Goal: Feedback & Contribution: Submit feedback/report problem

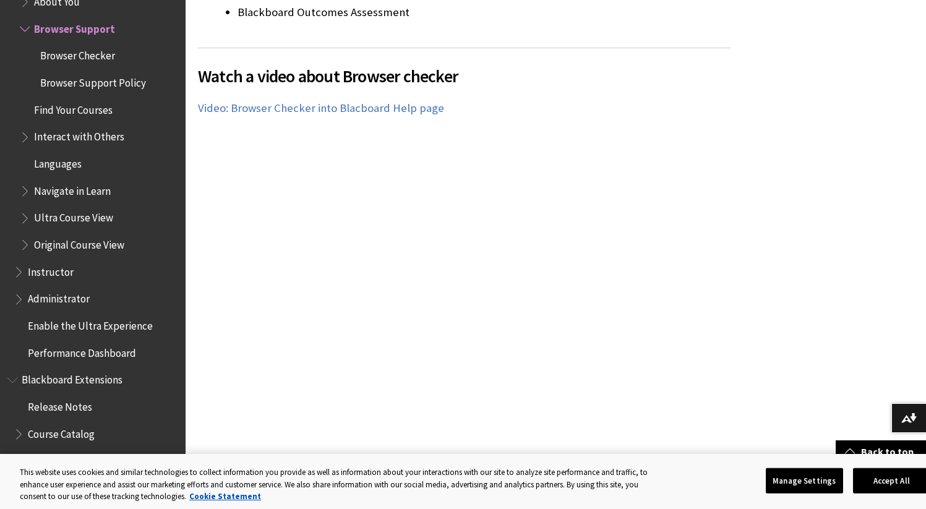
scroll to position [986, 0]
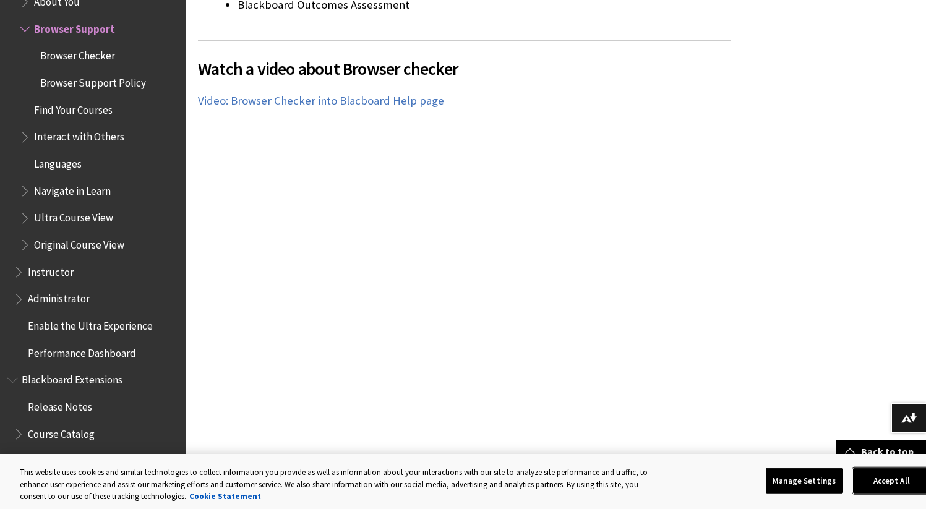
click at [894, 485] on button "Accept All" at bounding box center [891, 481] width 77 height 26
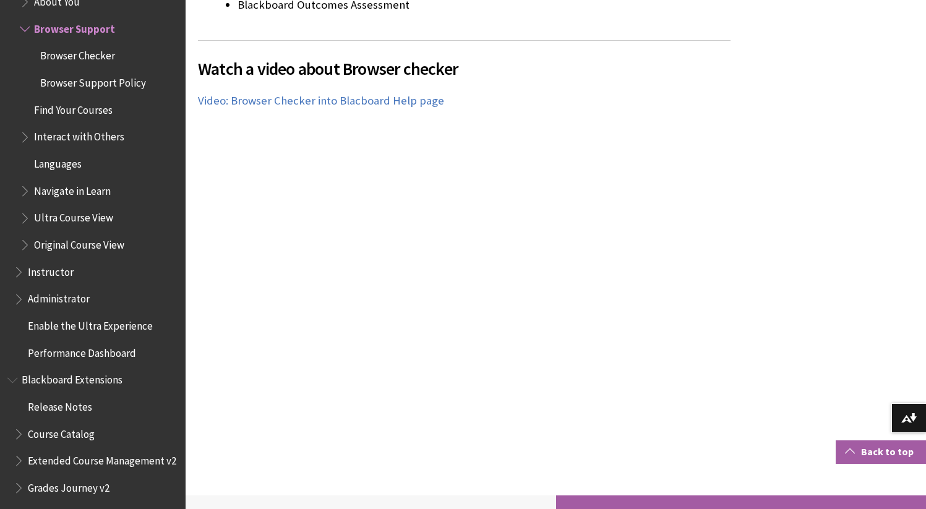
click at [881, 450] on link "Back to top" at bounding box center [880, 451] width 90 height 23
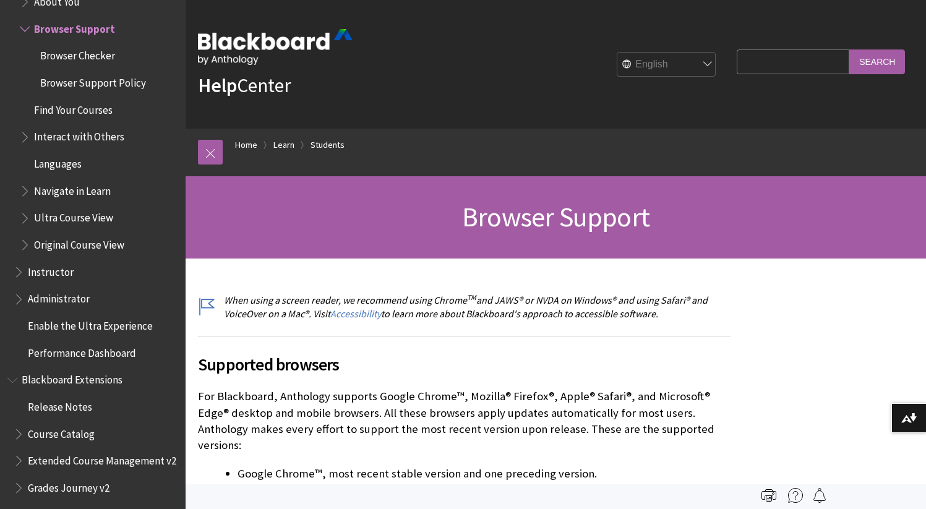
click at [101, 58] on span "Browser Checker" at bounding box center [77, 54] width 75 height 17
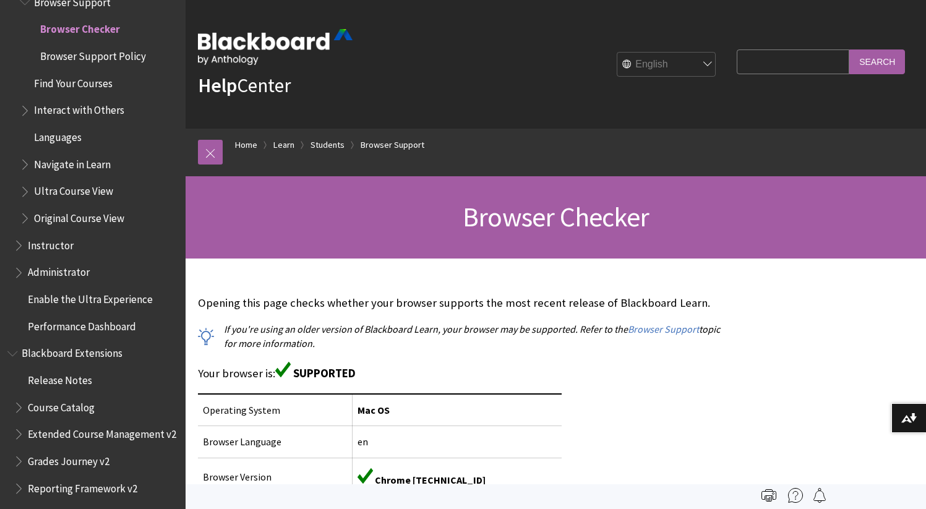
click at [75, 58] on span "Browser Support Policy" at bounding box center [93, 54] width 106 height 17
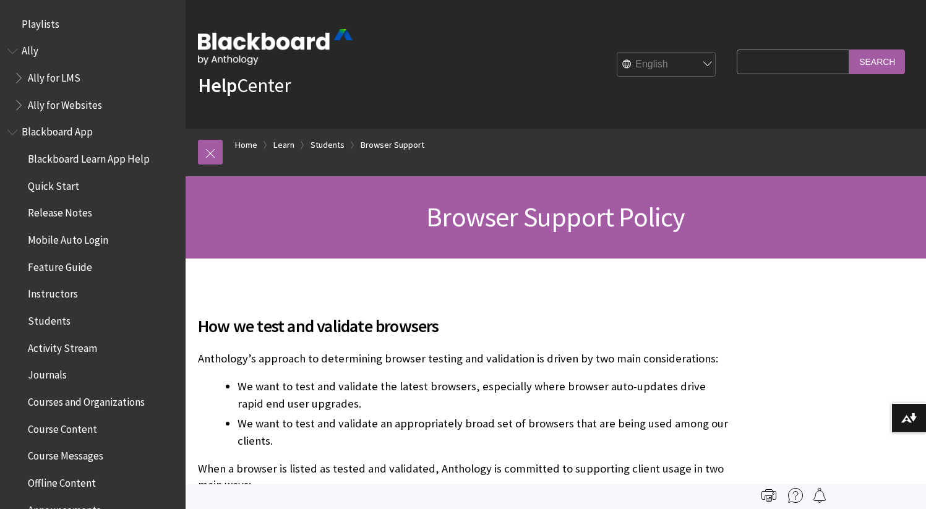
scroll to position [1353, 0]
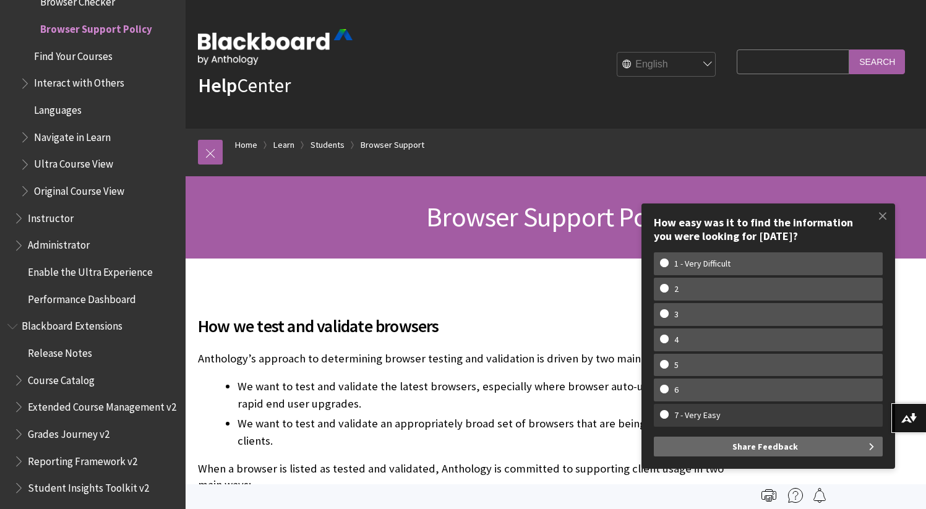
click at [704, 412] on w-span "7 - Very Easy" at bounding box center [697, 415] width 75 height 11
click at [668, 412] on input "7 - Very Easy" at bounding box center [664, 414] width 8 height 8
radio input "true"
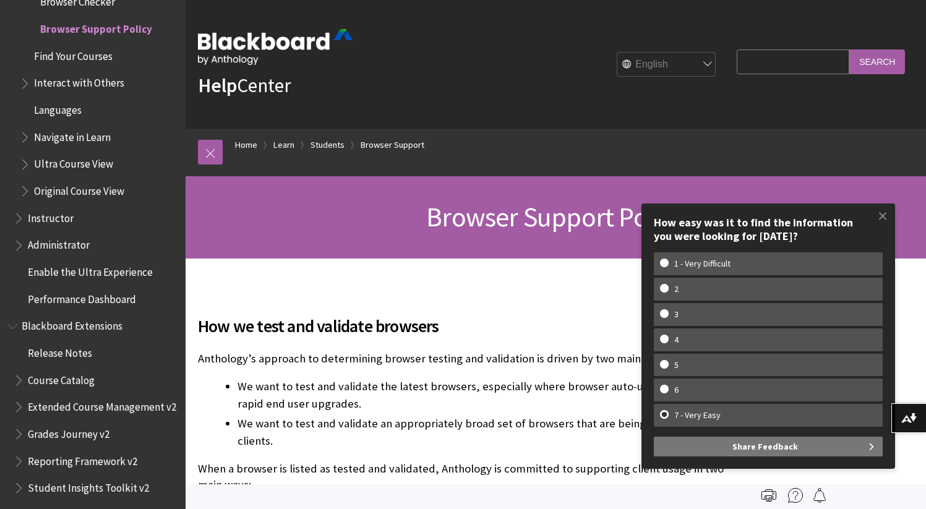
click at [850, 445] on button "Share Feedback" at bounding box center [768, 447] width 229 height 20
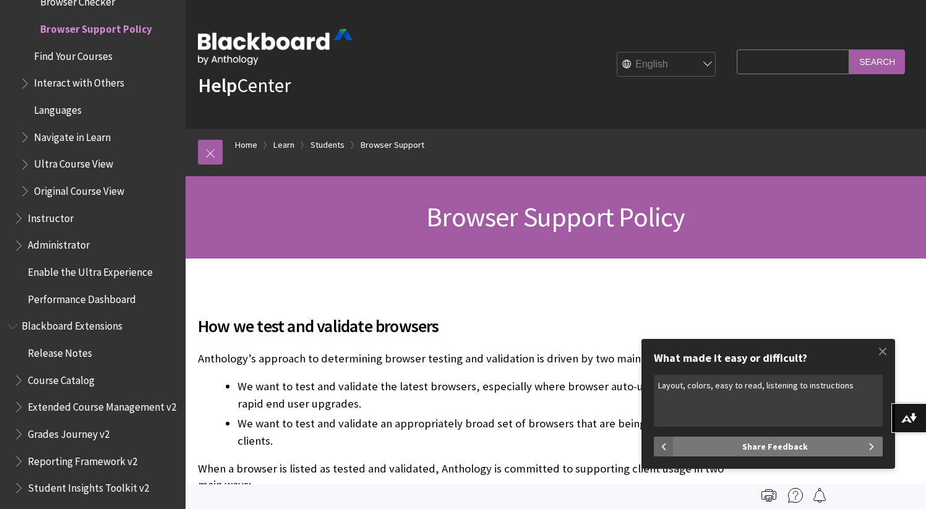
type textarea "Layout, colors, easy to read, listening to instructions"
click at [746, 456] on span "Share Feedback" at bounding box center [775, 447] width 66 height 20
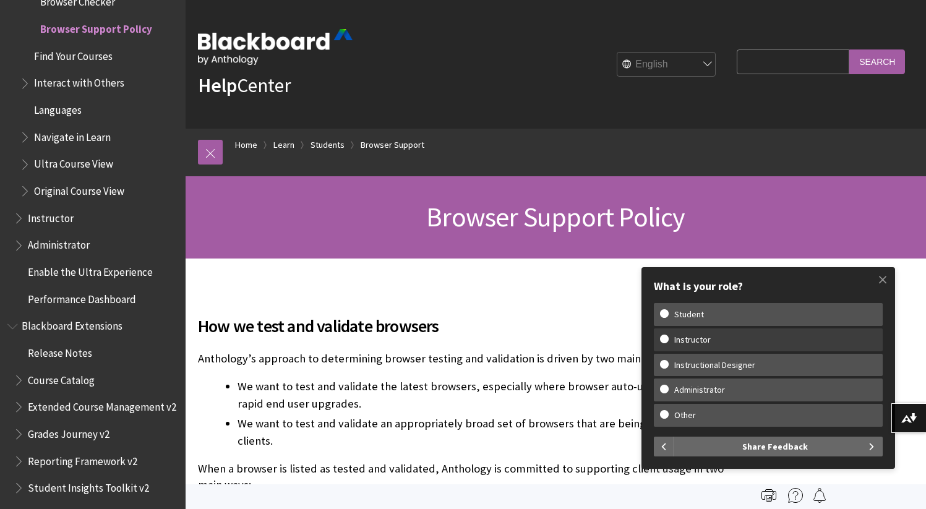
click at [704, 337] on w-span "Instructor" at bounding box center [692, 340] width 65 height 11
click at [668, 337] on input "Instructor" at bounding box center [664, 339] width 8 height 8
radio input "true"
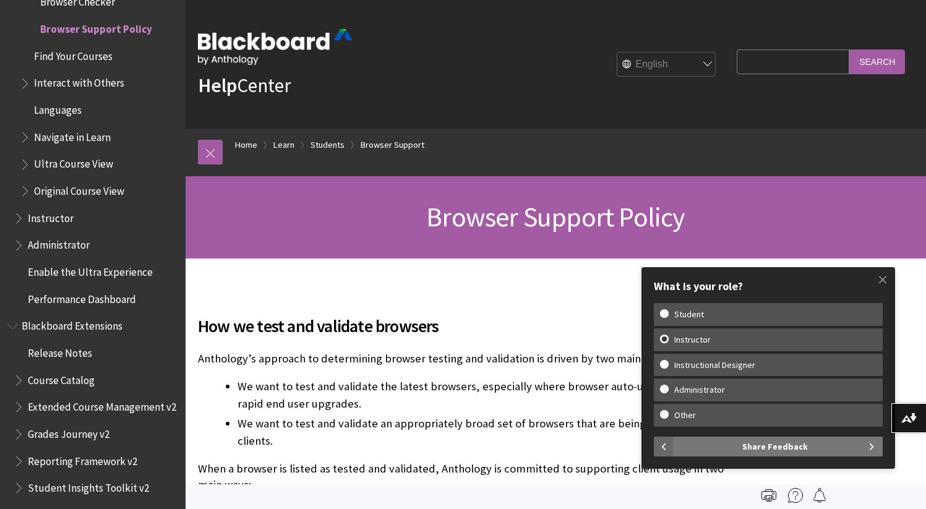
click at [870, 443] on button "Share Feedback" at bounding box center [777, 447] width 209 height 20
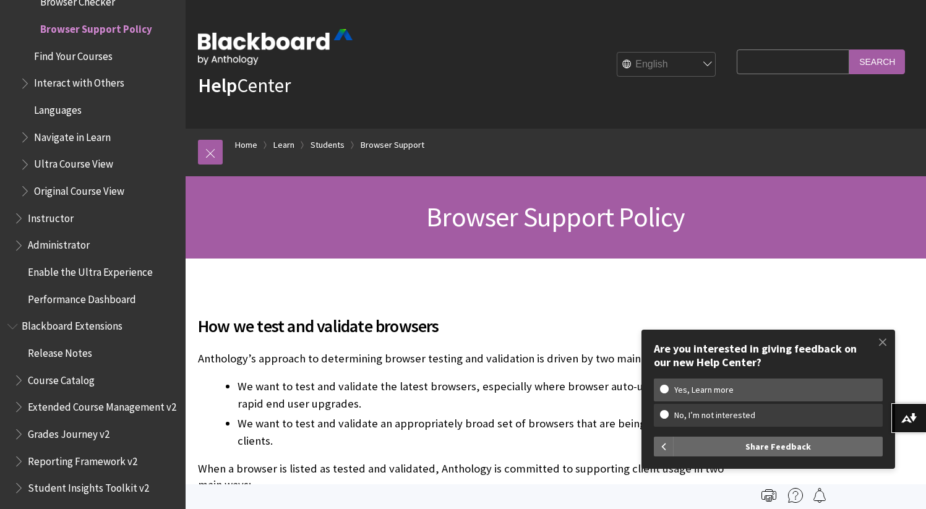
click at [693, 421] on label "No, I’m not interested" at bounding box center [768, 415] width 229 height 23
click at [668, 418] on input "No, I’m not interested" at bounding box center [664, 414] width 8 height 8
radio input "true"
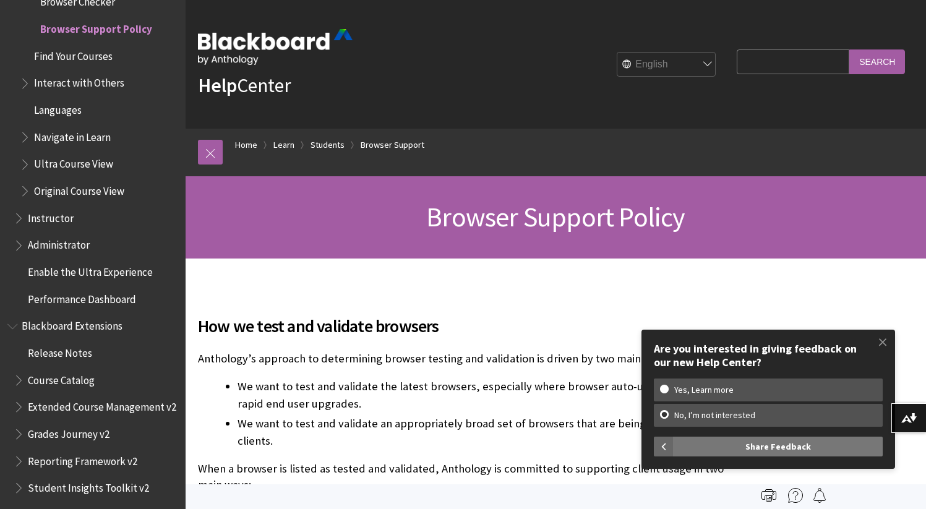
click at [784, 443] on span "Share Feedback" at bounding box center [778, 447] width 66 height 20
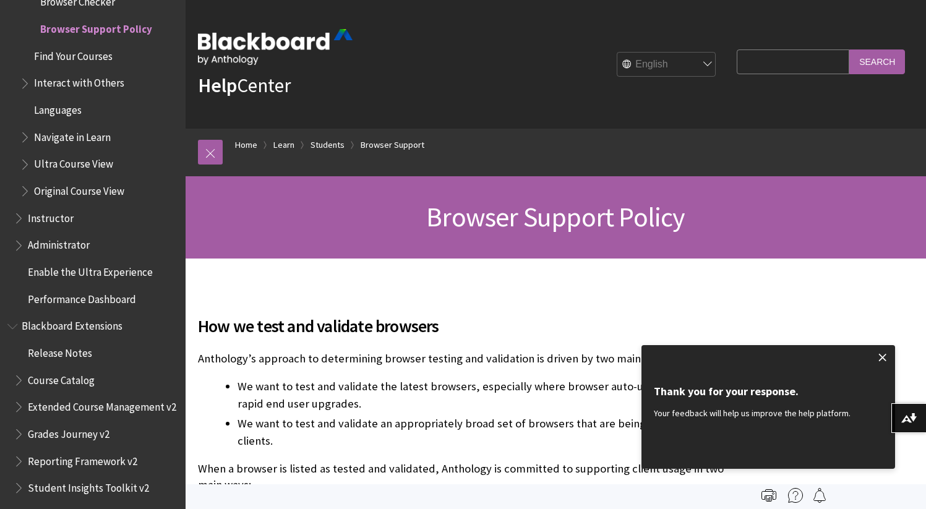
click at [884, 355] on span at bounding box center [882, 357] width 26 height 26
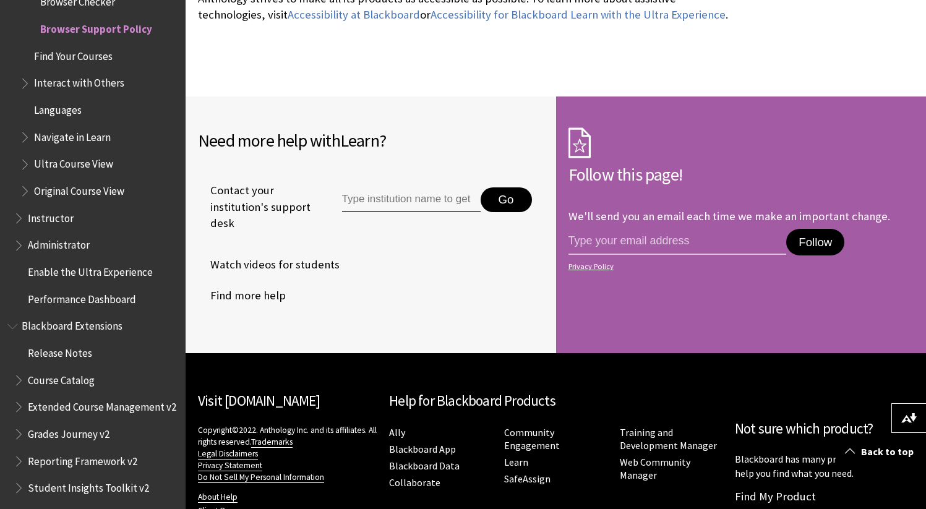
scroll to position [2042, 0]
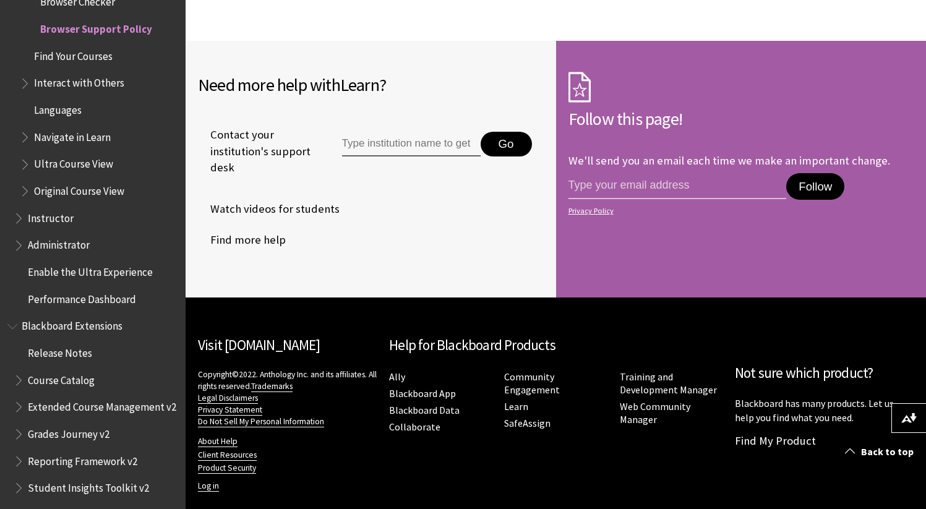
click at [99, 57] on span "Find Your Courses" at bounding box center [73, 54] width 79 height 17
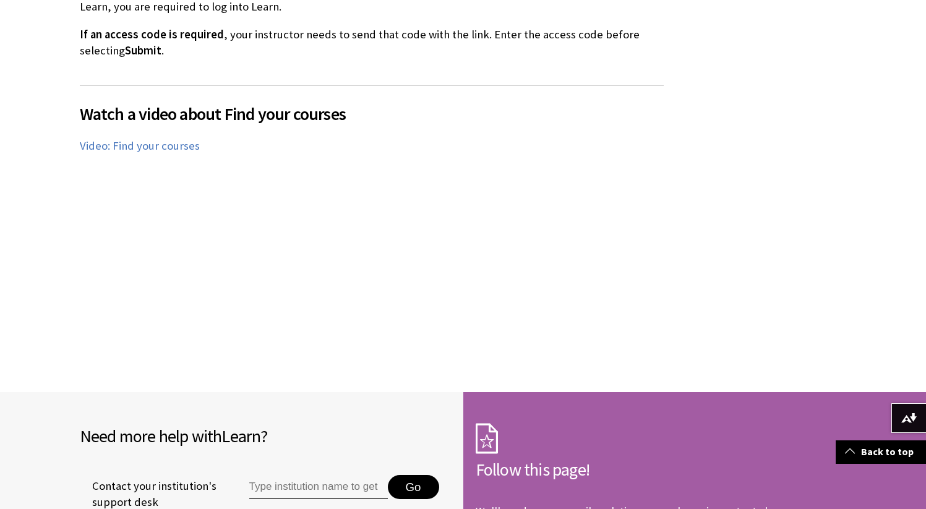
scroll to position [2378, 0]
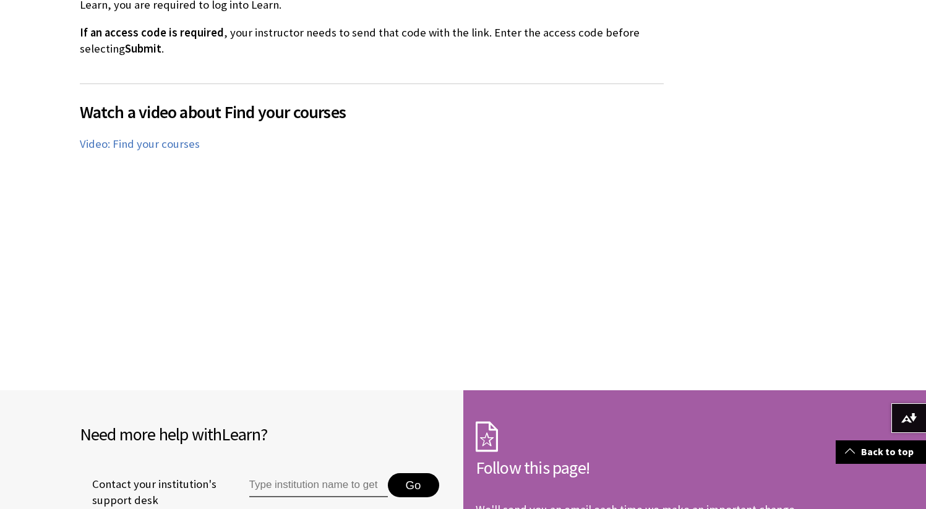
drag, startPoint x: 933, startPoint y: 45, endPoint x: 934, endPoint y: 416, distance: 371.0
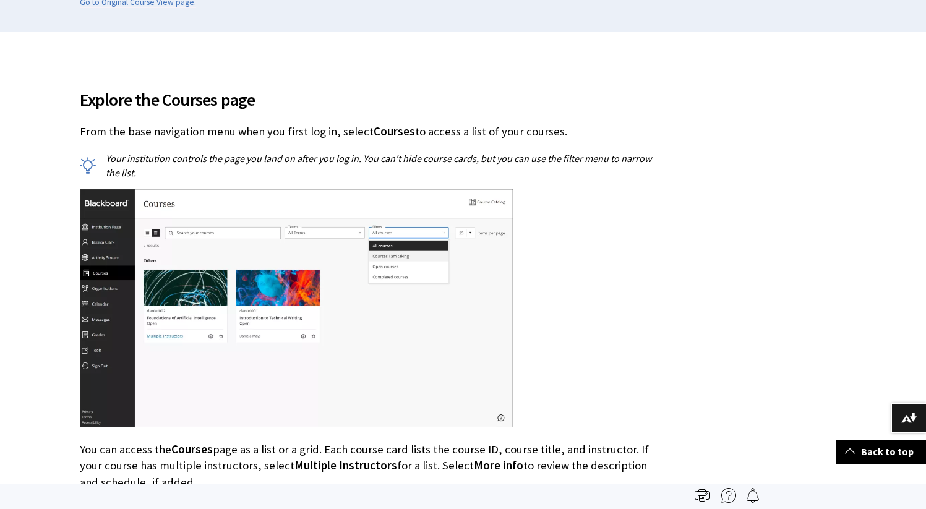
scroll to position [0, 0]
